Goal: Find specific page/section: Find specific page/section

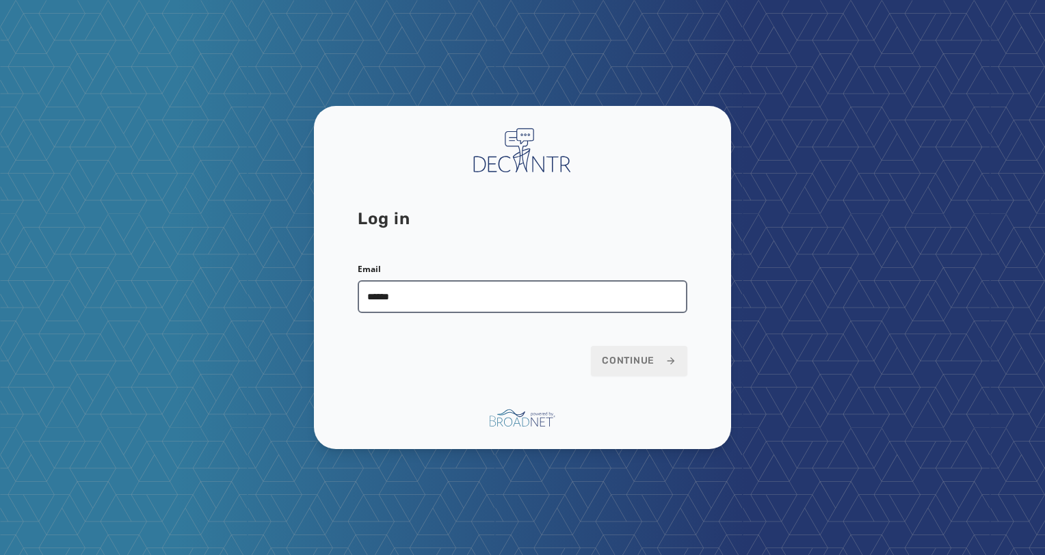
type input "**********"
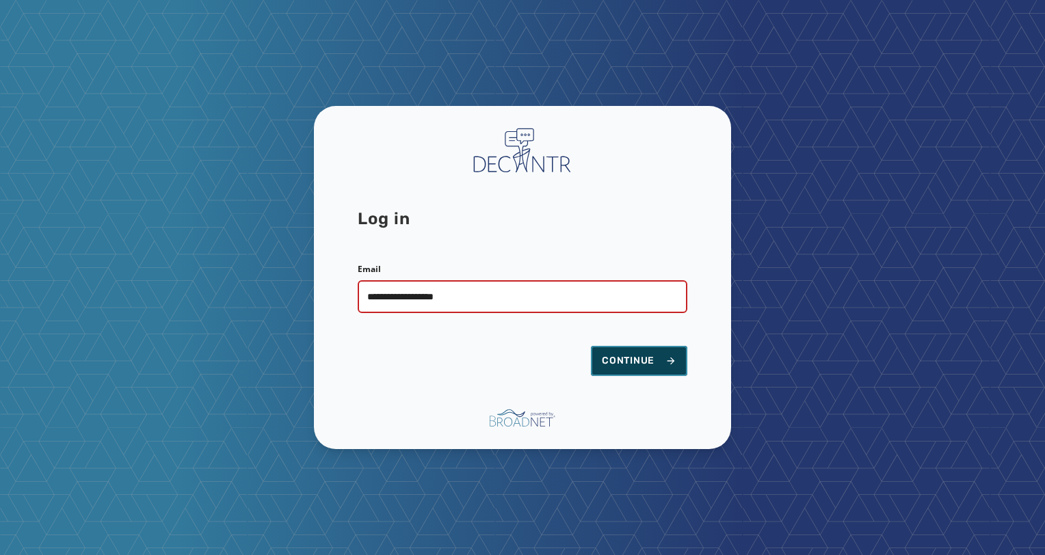
click at [648, 365] on span "Continue" at bounding box center [639, 361] width 75 height 14
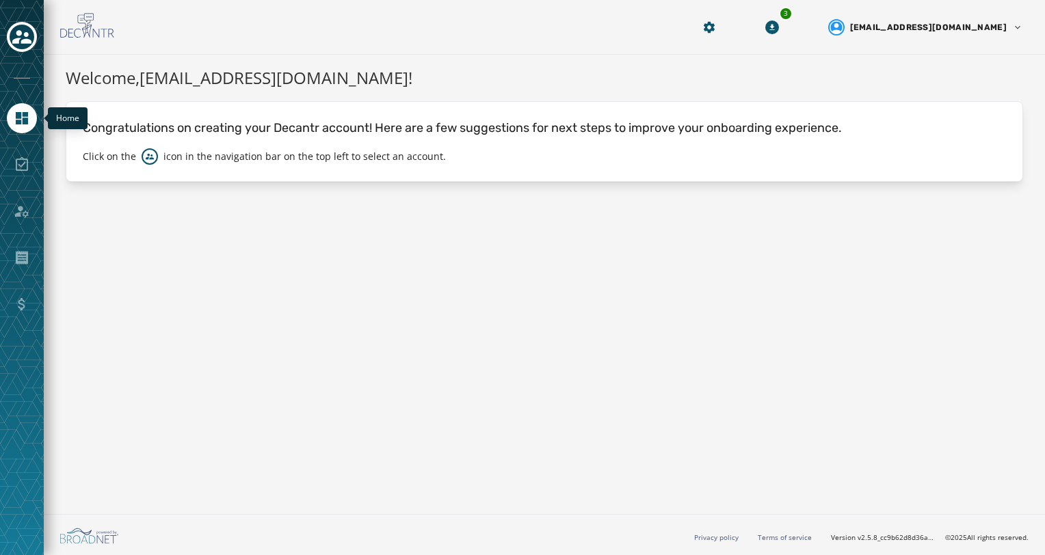
click at [21, 121] on icon "Navigate to Home" at bounding box center [22, 118] width 12 height 12
click at [20, 49] on button "Toggle account select drawer" at bounding box center [22, 37] width 30 height 30
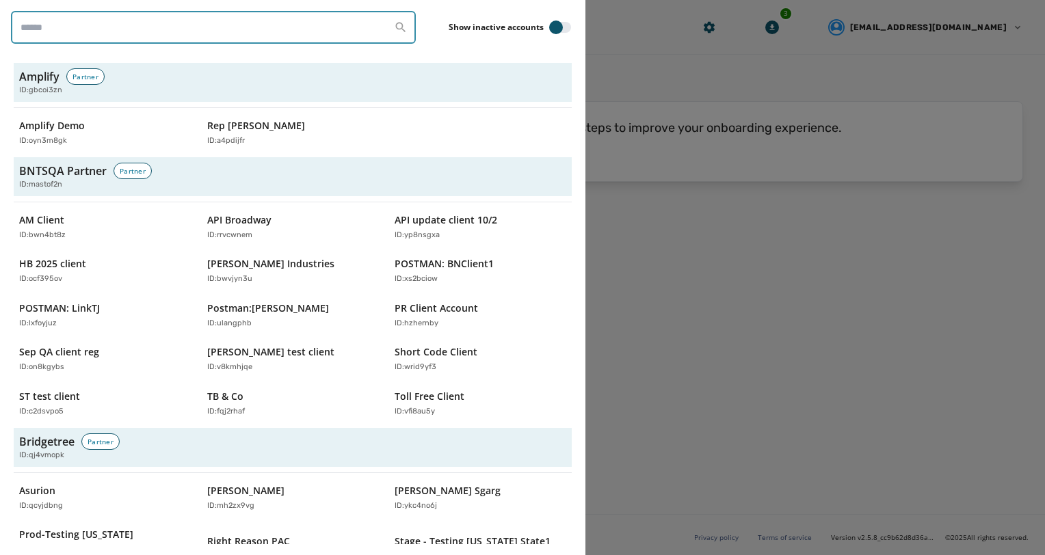
click at [176, 30] on input "search" at bounding box center [213, 27] width 405 height 33
type input "**********"
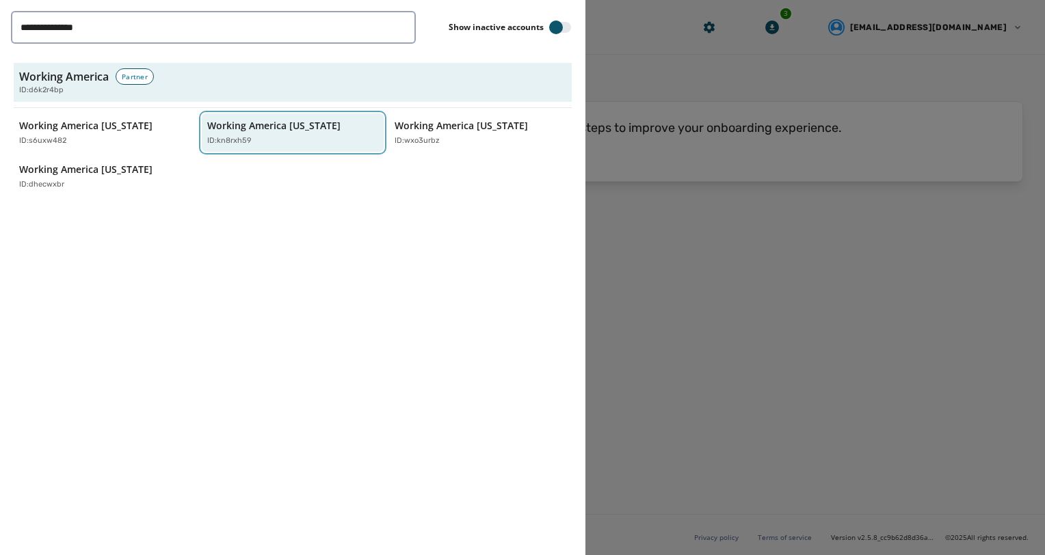
click at [315, 141] on div "ID: kn8rxh59" at bounding box center [286, 141] width 158 height 12
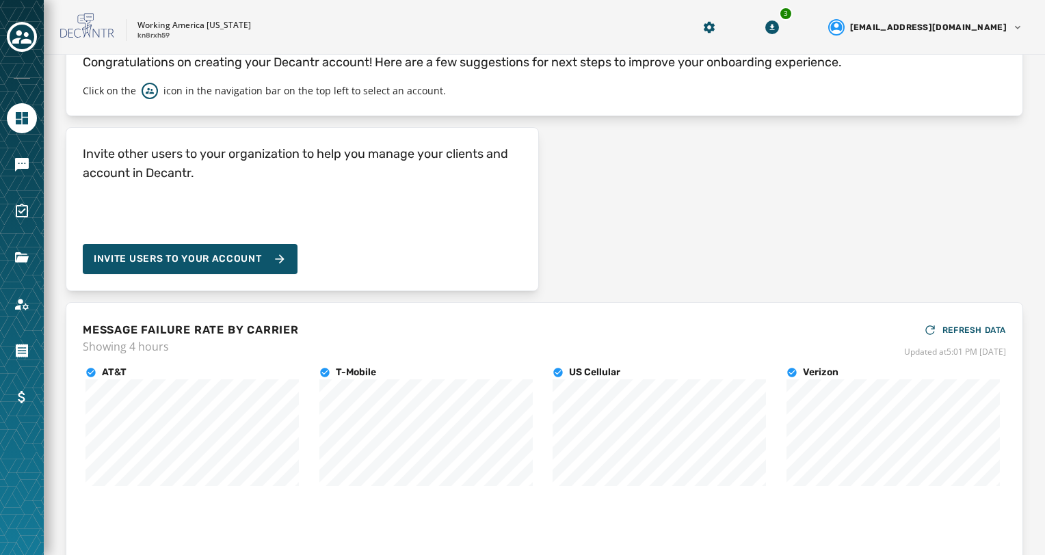
scroll to position [138, 0]
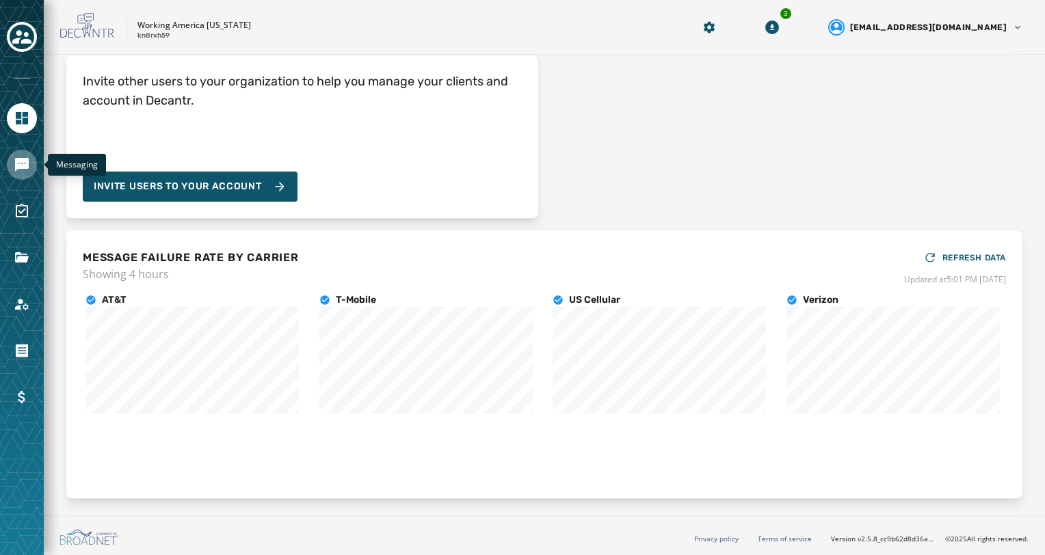
click at [8, 160] on link "Navigate to Messaging" at bounding box center [22, 165] width 30 height 30
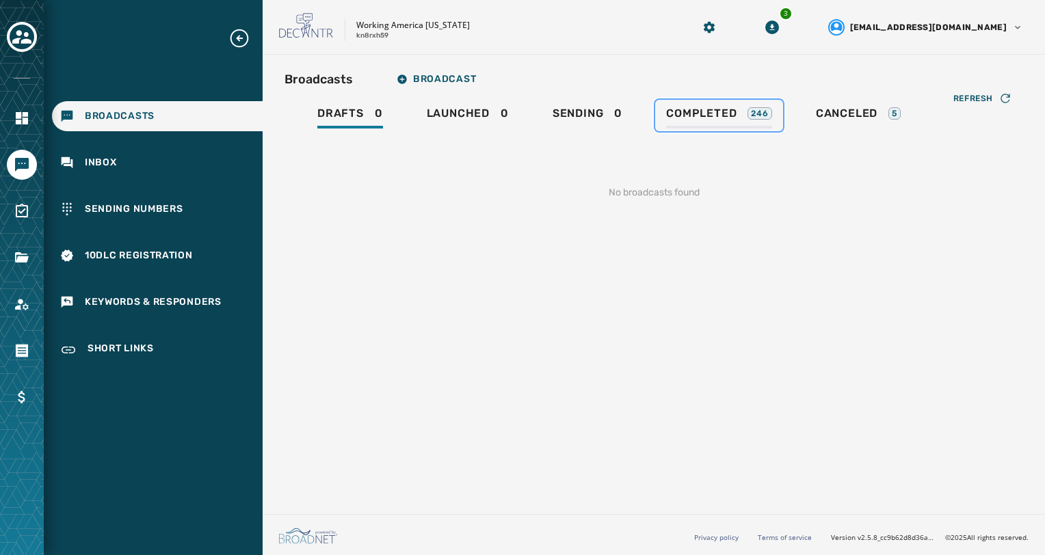
click at [657, 107] on link "Completed 246" at bounding box center [719, 115] width 128 height 31
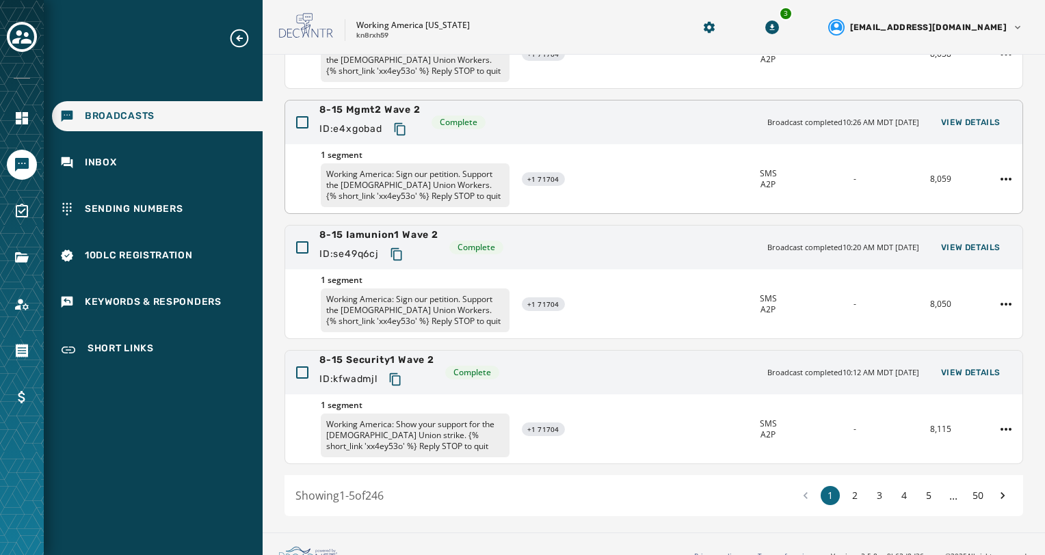
scroll to position [358, 0]
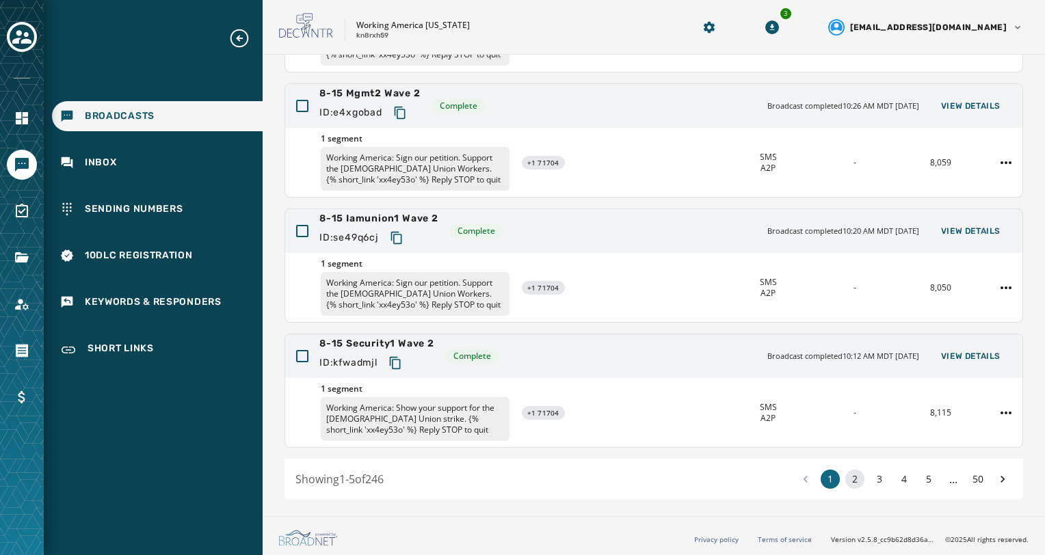
click at [845, 479] on button "2" at bounding box center [854, 479] width 19 height 19
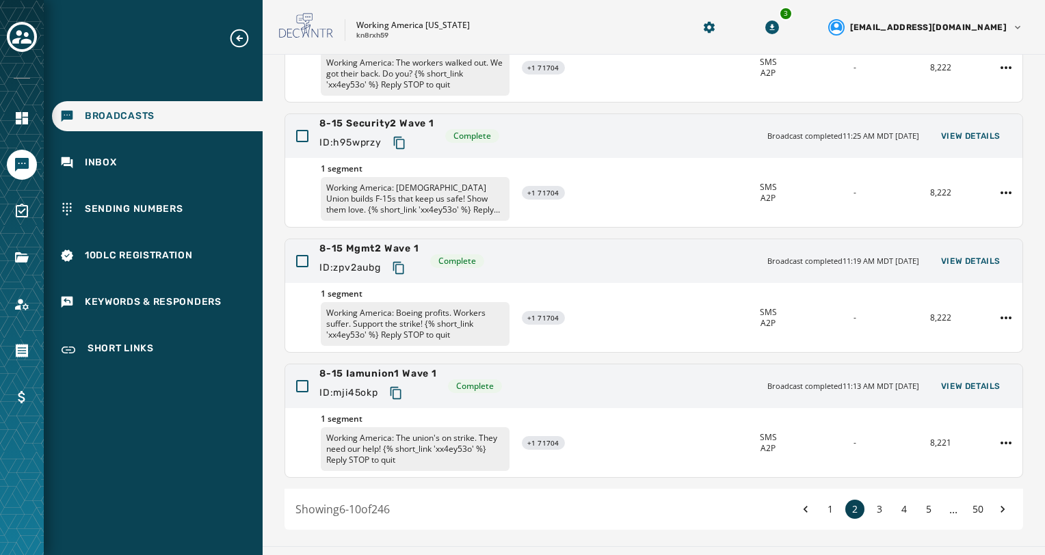
scroll to position [358, 0]
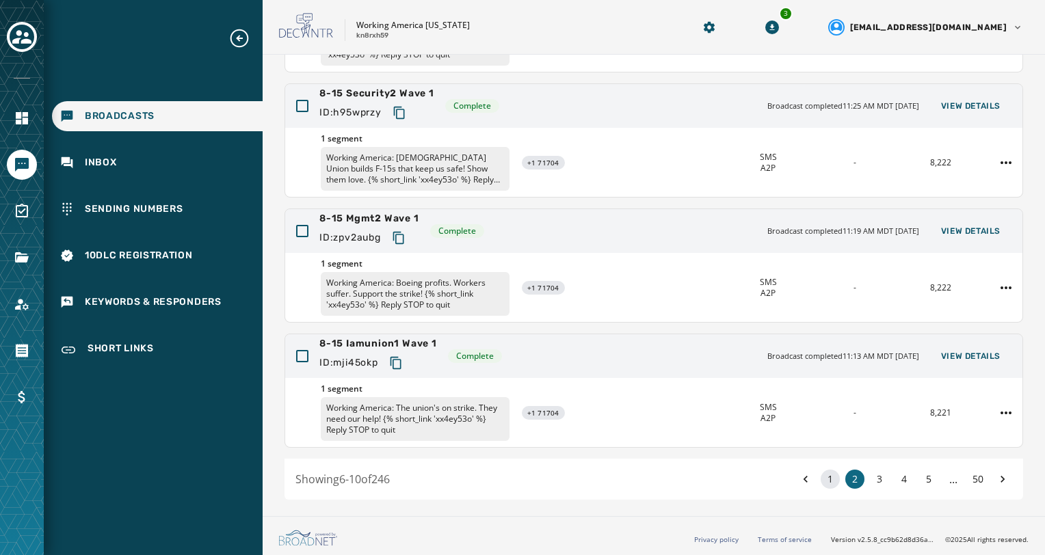
click at [821, 482] on button "1" at bounding box center [830, 479] width 19 height 19
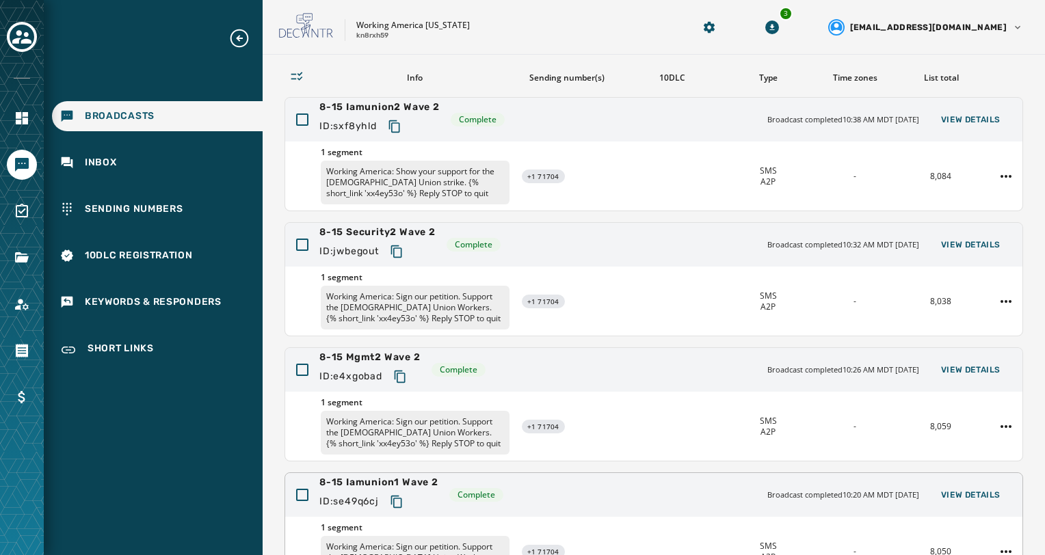
scroll to position [16, 0]
